Goal: Task Accomplishment & Management: Use online tool/utility

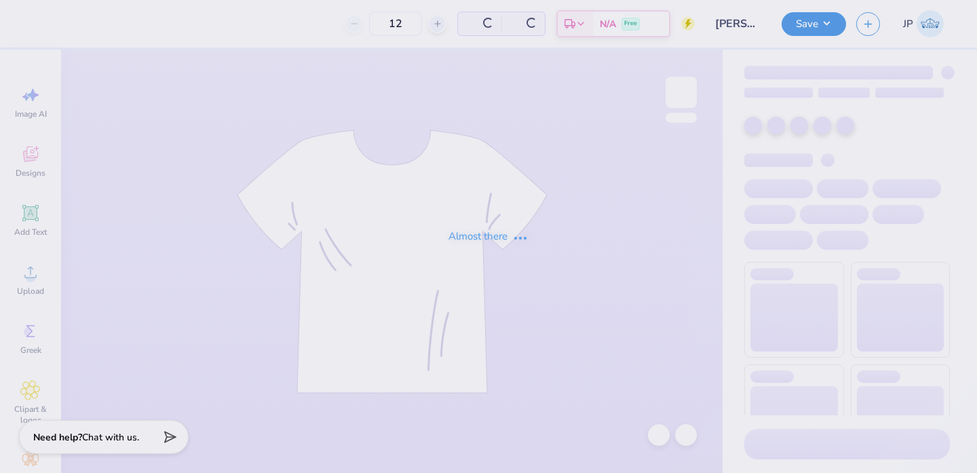
type input "24"
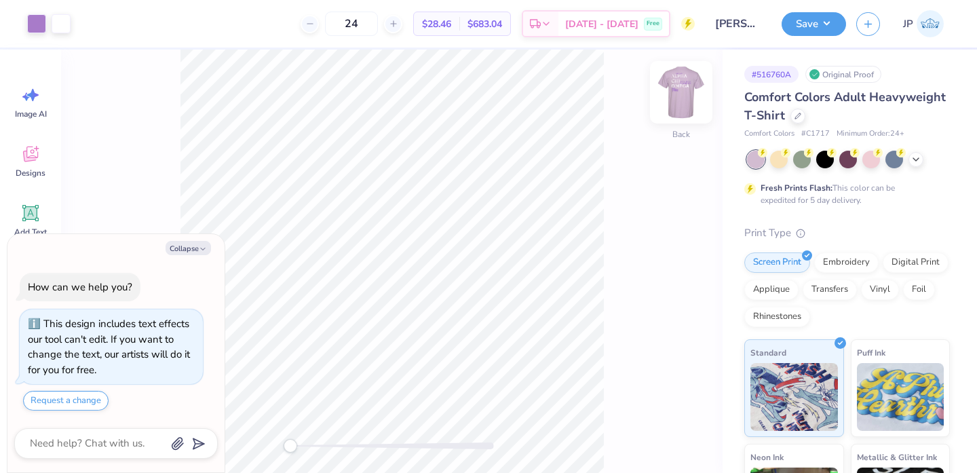
click at [679, 99] on img at bounding box center [681, 92] width 54 height 54
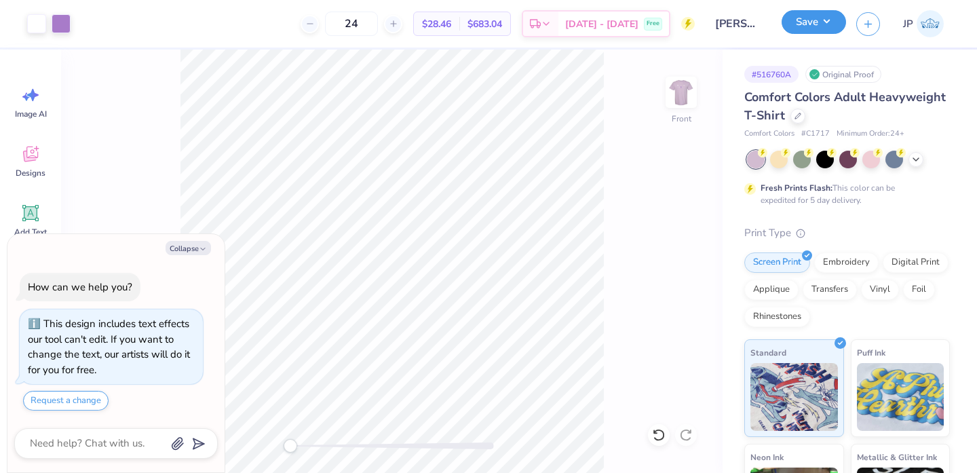
click at [816, 28] on button "Save" at bounding box center [814, 22] width 64 height 24
click at [695, 93] on img at bounding box center [681, 92] width 54 height 54
click at [811, 16] on button "Save" at bounding box center [814, 22] width 64 height 24
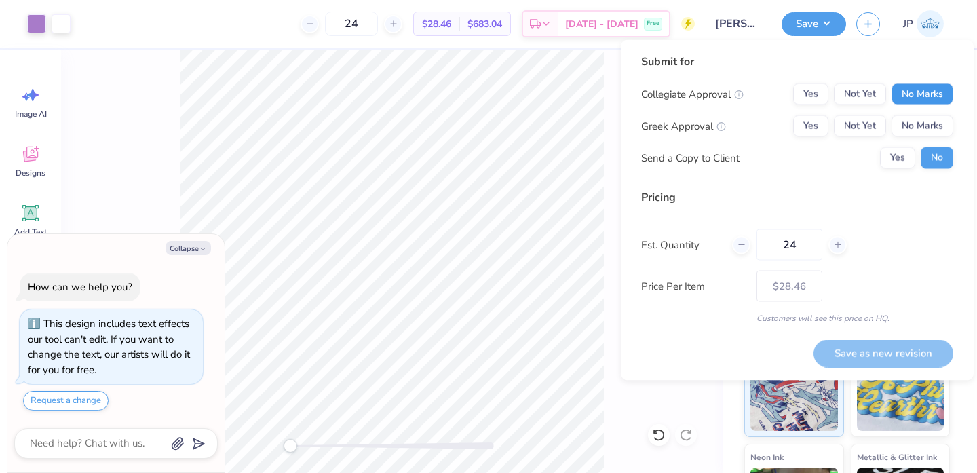
click at [904, 101] on button "No Marks" at bounding box center [922, 94] width 62 height 22
click at [815, 116] on button "Yes" at bounding box center [810, 126] width 35 height 22
type textarea "x"
click at [797, 251] on input "24" at bounding box center [789, 244] width 66 height 31
type input "2"
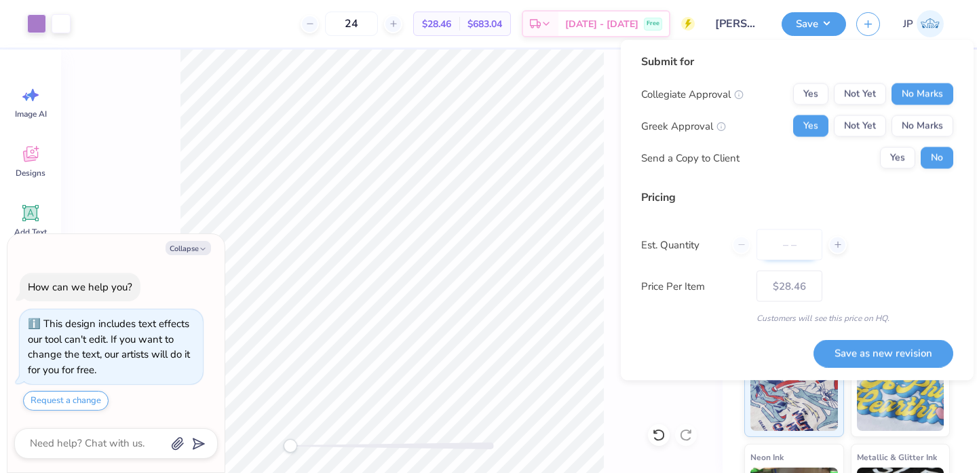
type textarea "x"
type input "0"
type textarea "x"
type input "075"
type textarea "x"
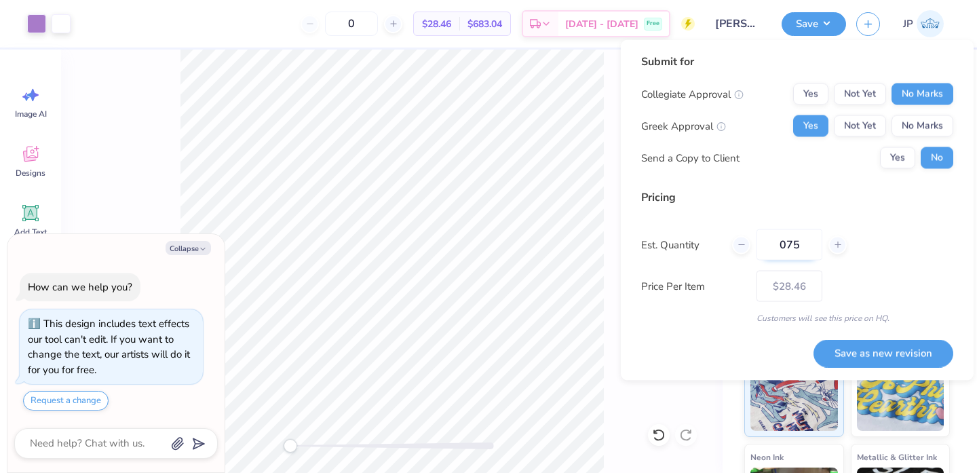
type input "75"
type textarea "x"
type input "– –"
type textarea "x"
type input "$20.12"
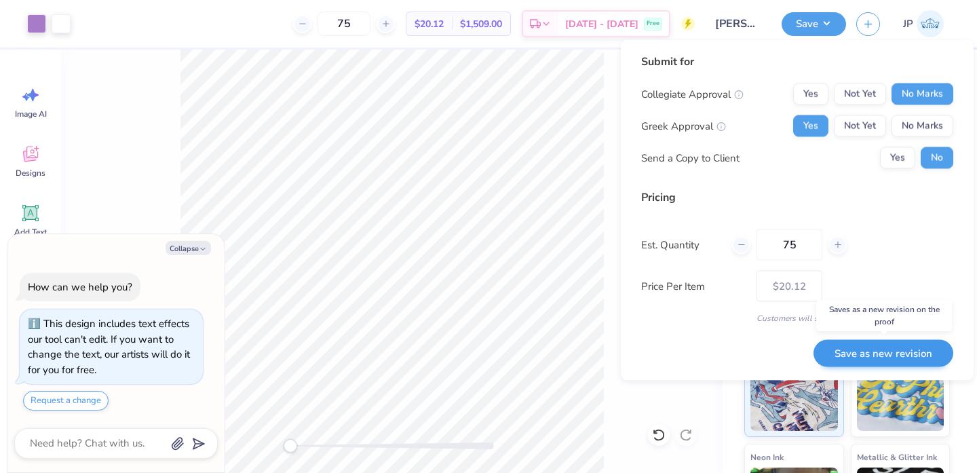
type input "75"
click at [861, 349] on button "Save as new revision" at bounding box center [883, 353] width 140 height 28
type textarea "x"
type input "– –"
type textarea "x"
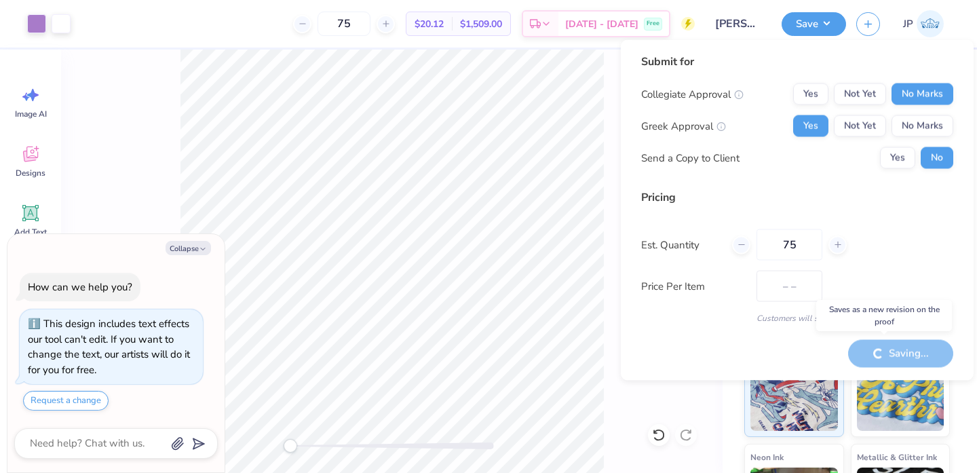
type input "$20.12"
type textarea "x"
